Goal: Information Seeking & Learning: Check status

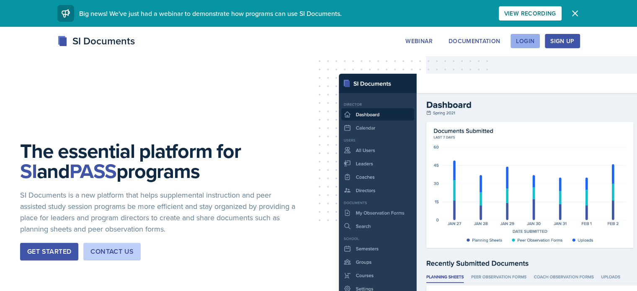
click at [534, 43] on div "Login" at bounding box center [525, 41] width 18 height 7
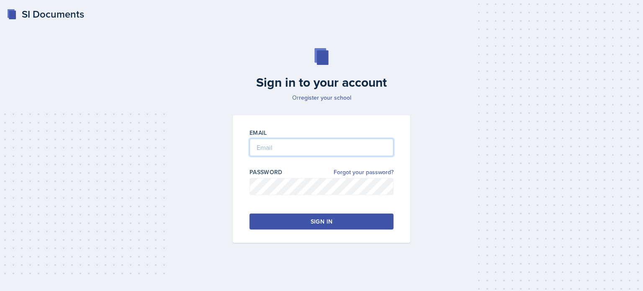
click at [341, 153] on input "email" at bounding box center [322, 148] width 144 height 18
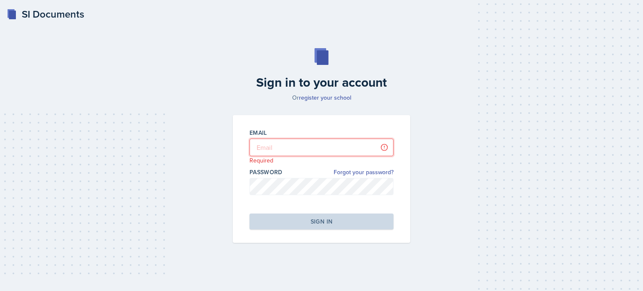
type input "[EMAIL_ADDRESS][DOMAIN_NAME]"
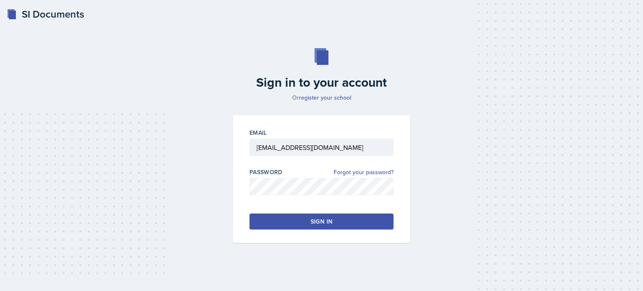
click at [311, 219] on div "Sign in" at bounding box center [322, 221] width 22 height 8
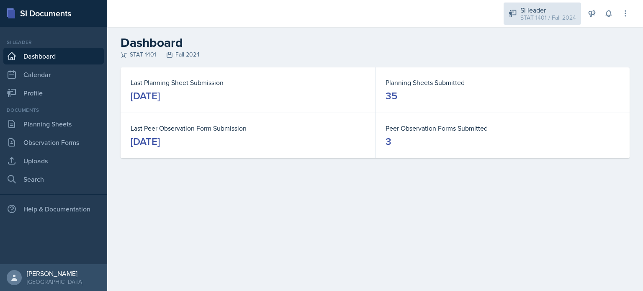
click at [545, 17] on div "STAT 1401 / Fall 2024" at bounding box center [549, 17] width 56 height 9
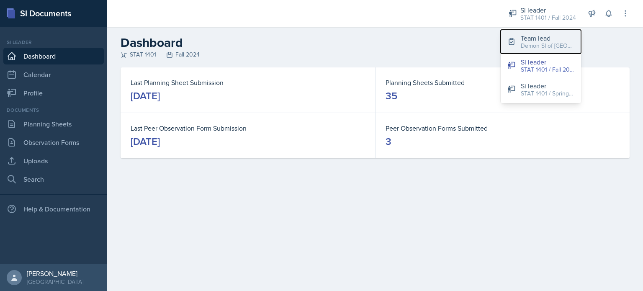
click at [542, 44] on div "Demon SI of [GEOGRAPHIC_DATA] / Fall 2025" at bounding box center [548, 45] width 54 height 9
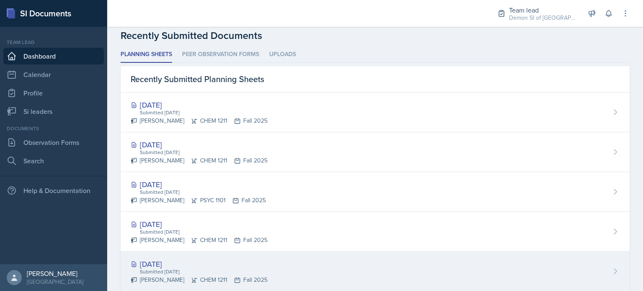
scroll to position [436, 0]
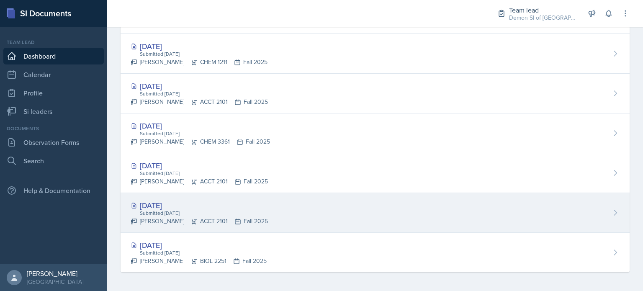
click at [324, 217] on div "[DATE] Submitted [DATE] [PERSON_NAME] ACCT 2101 Fall 2025" at bounding box center [375, 213] width 509 height 40
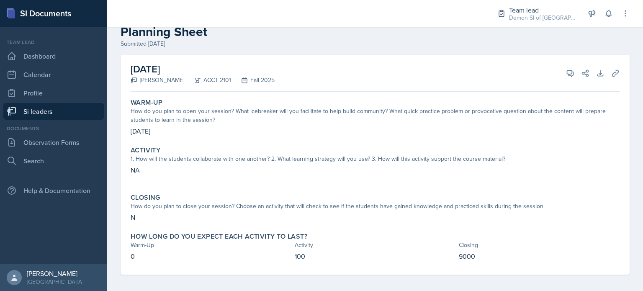
scroll to position [23, 0]
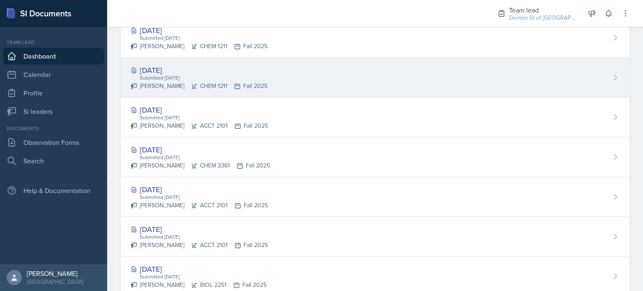
scroll to position [436, 0]
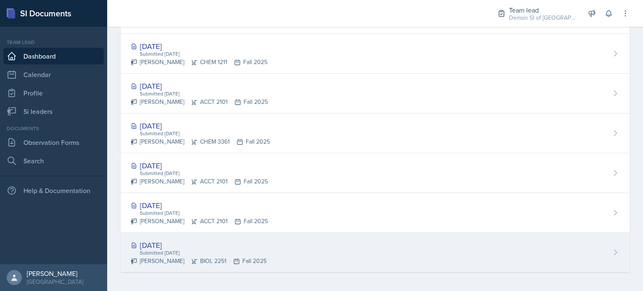
click at [175, 252] on div "Submitted [DATE]" at bounding box center [203, 253] width 128 height 8
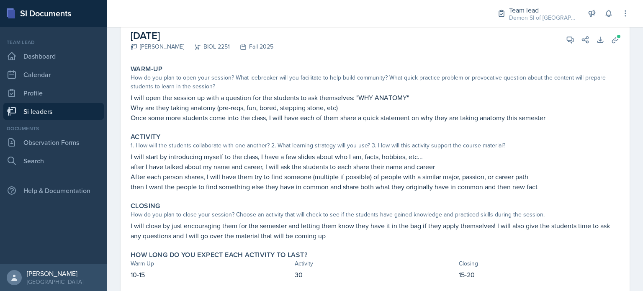
scroll to position [75, 0]
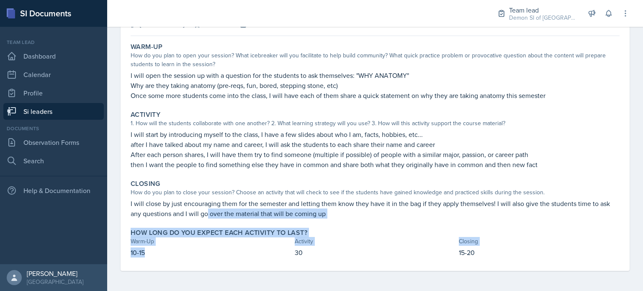
drag, startPoint x: 243, startPoint y: 264, endPoint x: 254, endPoint y: 279, distance: 18.8
click at [254, 279] on div "August 25th, 2025 Rhema Arnold BIOL 2251 Fall 2025 View Comments Comments Send …" at bounding box center [375, 145] width 536 height 292
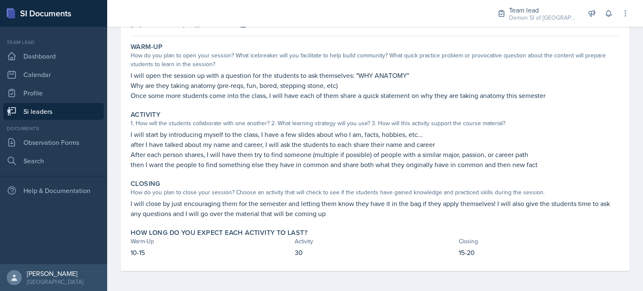
click at [260, 194] on div "How do you plan to close your session? Choose an activity that will check to se…" at bounding box center [375, 192] width 489 height 9
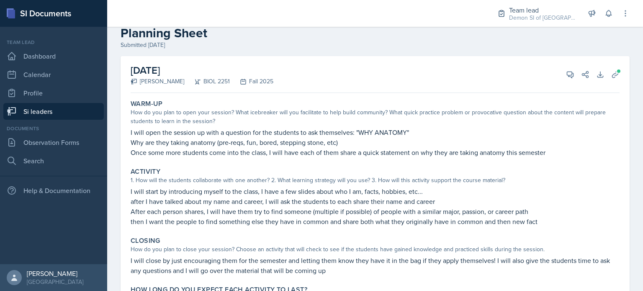
scroll to position [0, 0]
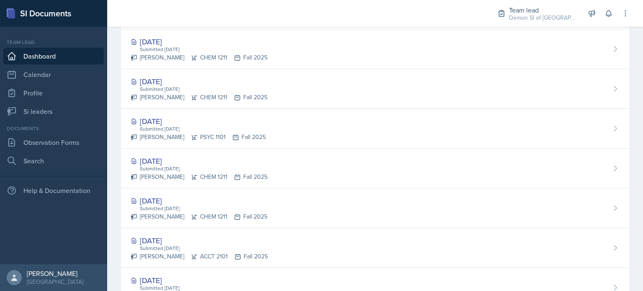
scroll to position [281, 0]
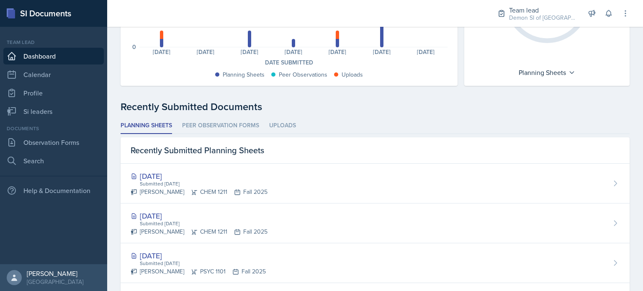
scroll to position [148, 0]
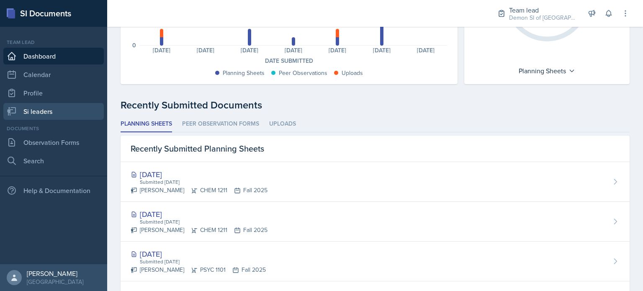
click at [60, 107] on link "Si leaders" at bounding box center [53, 111] width 101 height 17
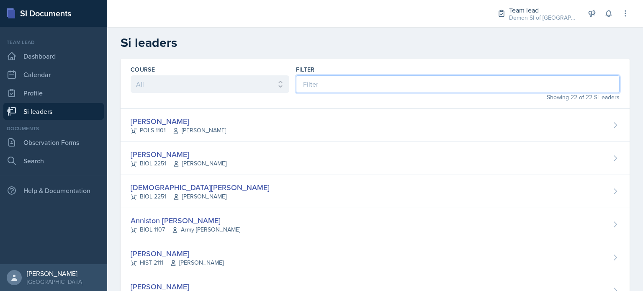
click at [299, 92] on input at bounding box center [458, 84] width 324 height 18
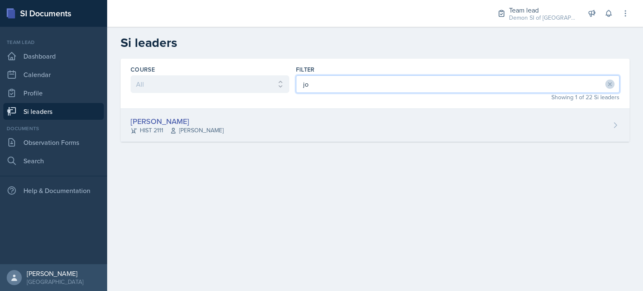
type input "jo"
click at [206, 121] on div "[PERSON_NAME]" at bounding box center [177, 121] width 93 height 11
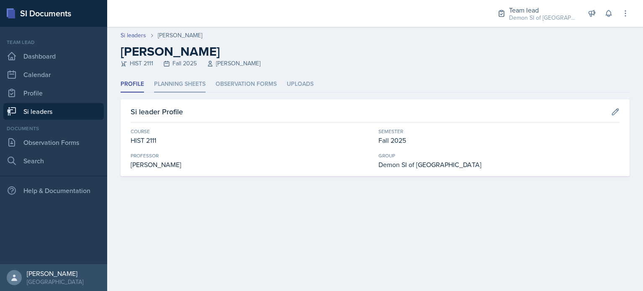
click at [184, 90] on li "Planning Sheets" at bounding box center [180, 84] width 52 height 16
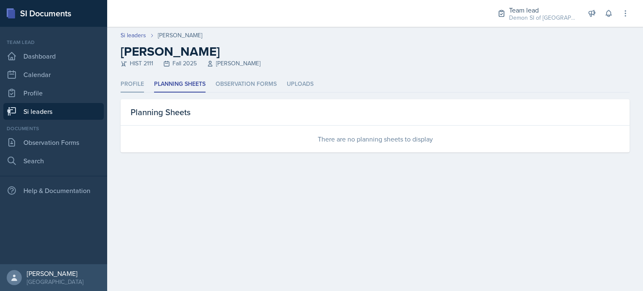
click at [142, 81] on li "Profile" at bounding box center [132, 84] width 23 height 16
